Goal: Task Accomplishment & Management: Manage account settings

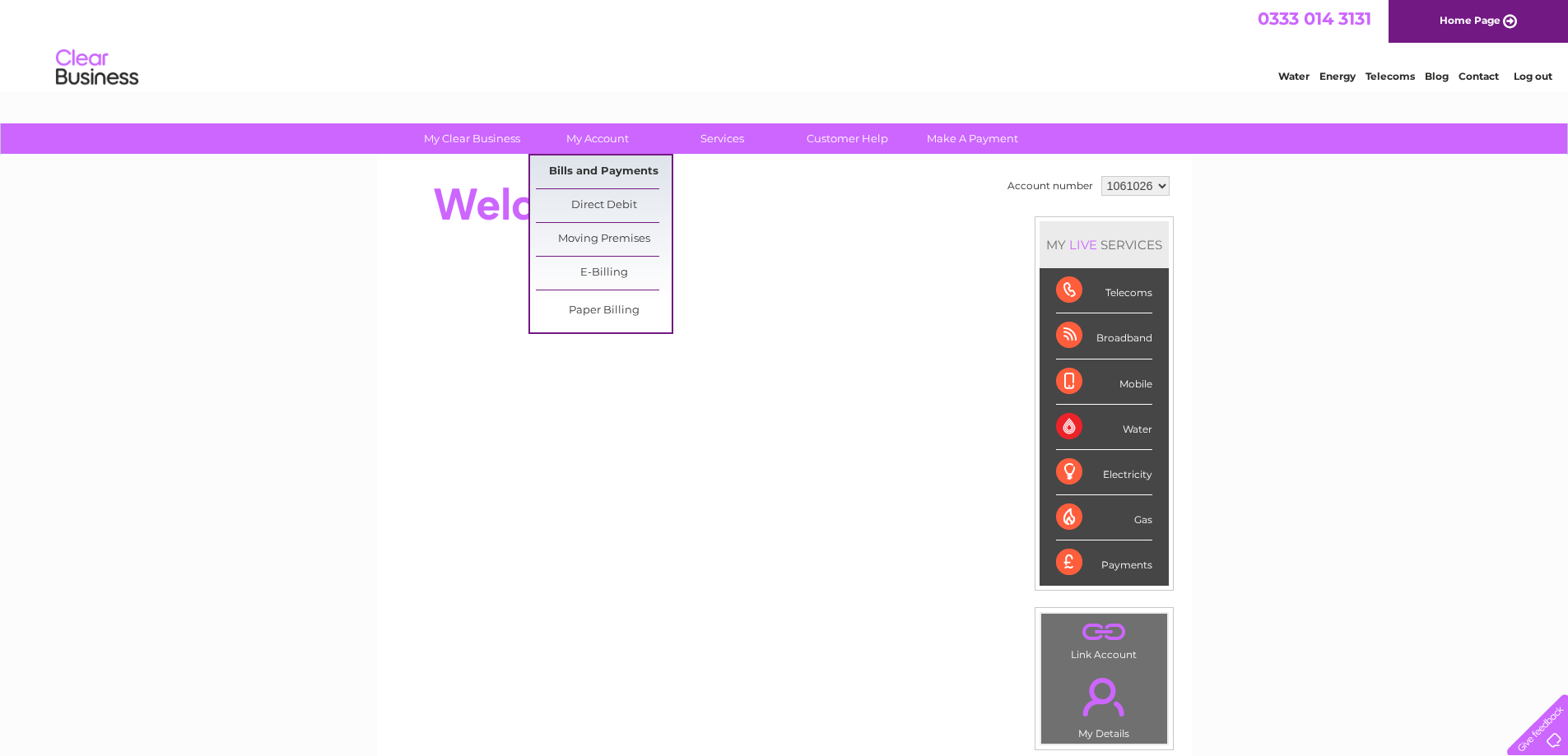
click at [610, 167] on link "Bills and Payments" at bounding box center [603, 172] width 136 height 33
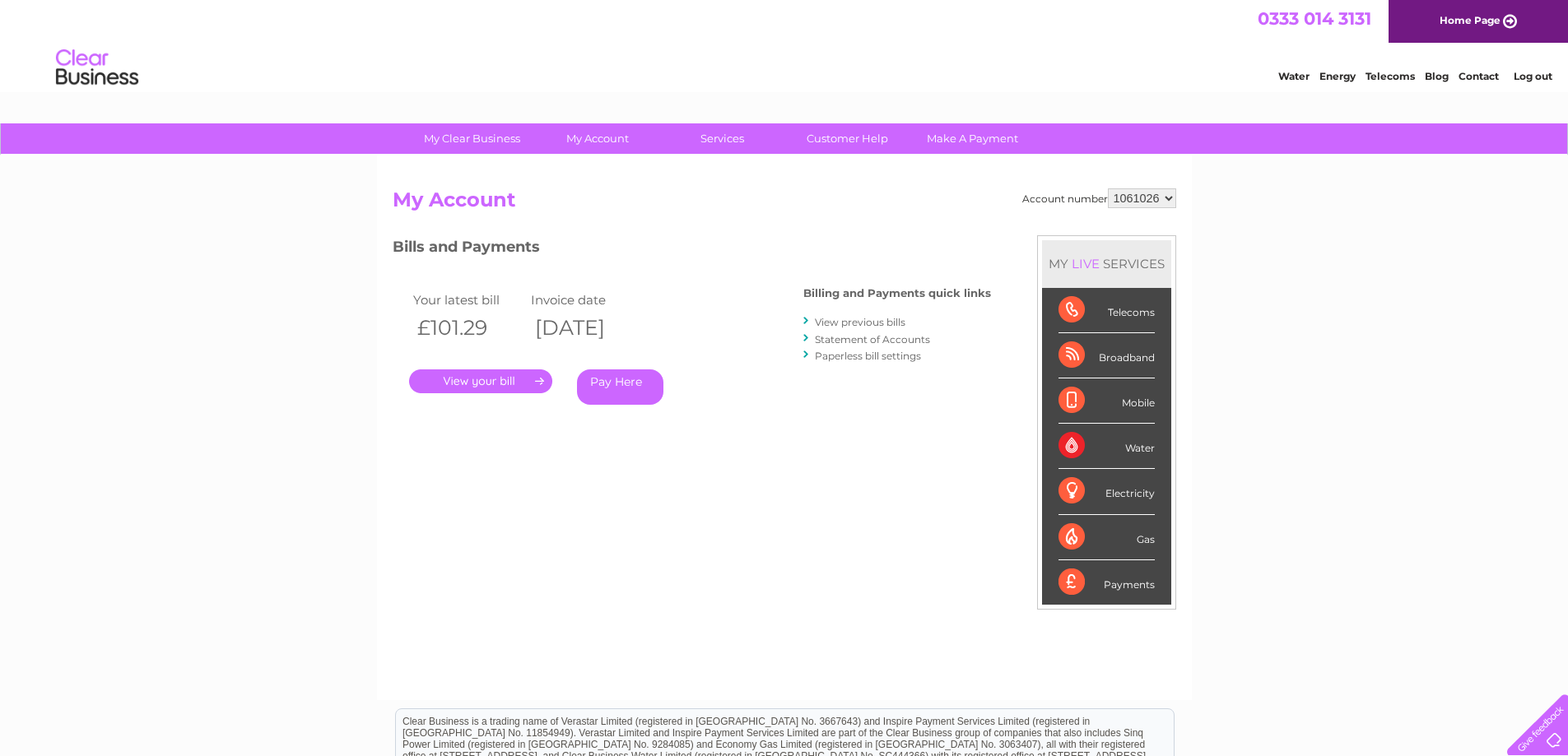
click at [505, 379] on link "." at bounding box center [481, 382] width 143 height 24
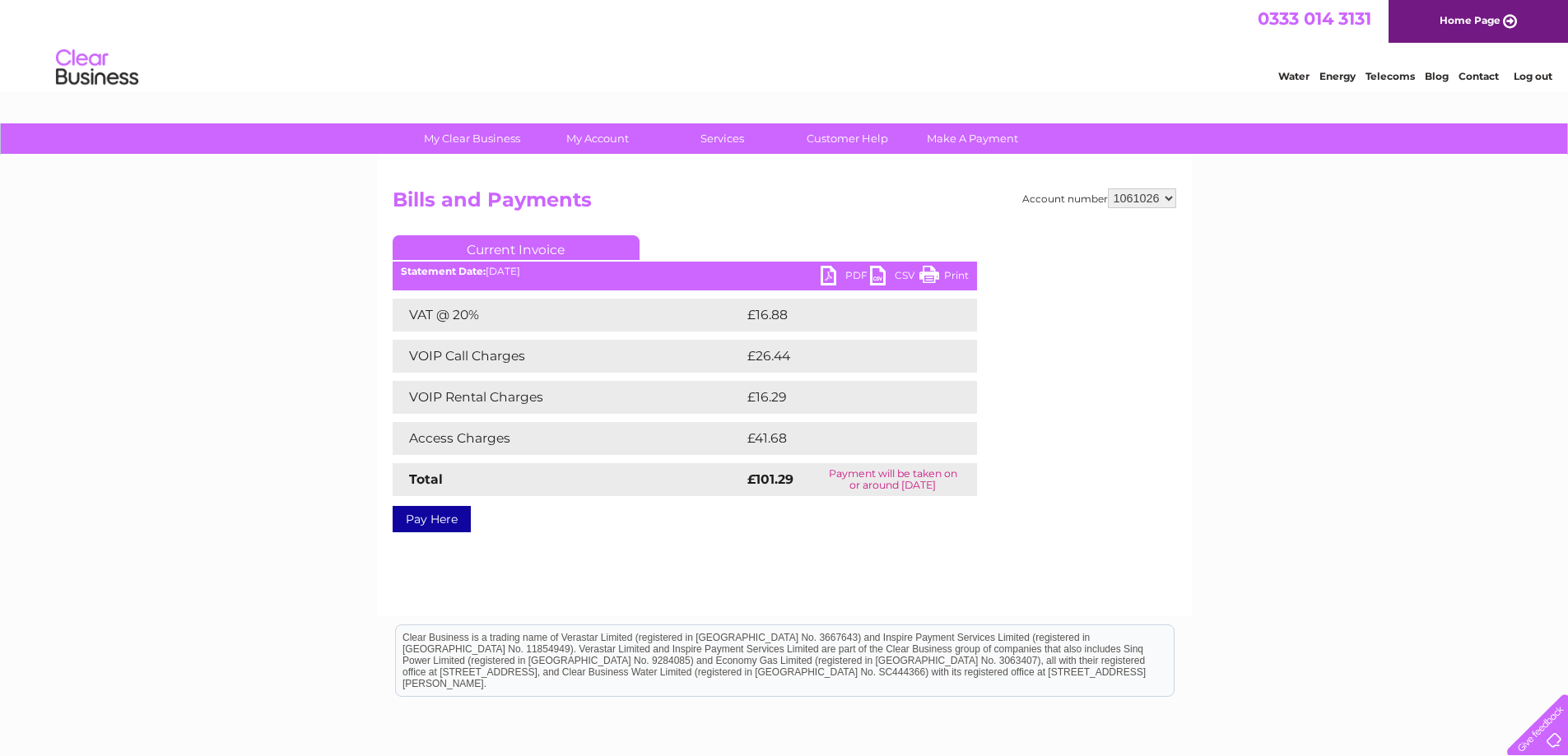
click at [832, 278] on link "PDF" at bounding box center [846, 278] width 50 height 24
